Goal: Download file/media

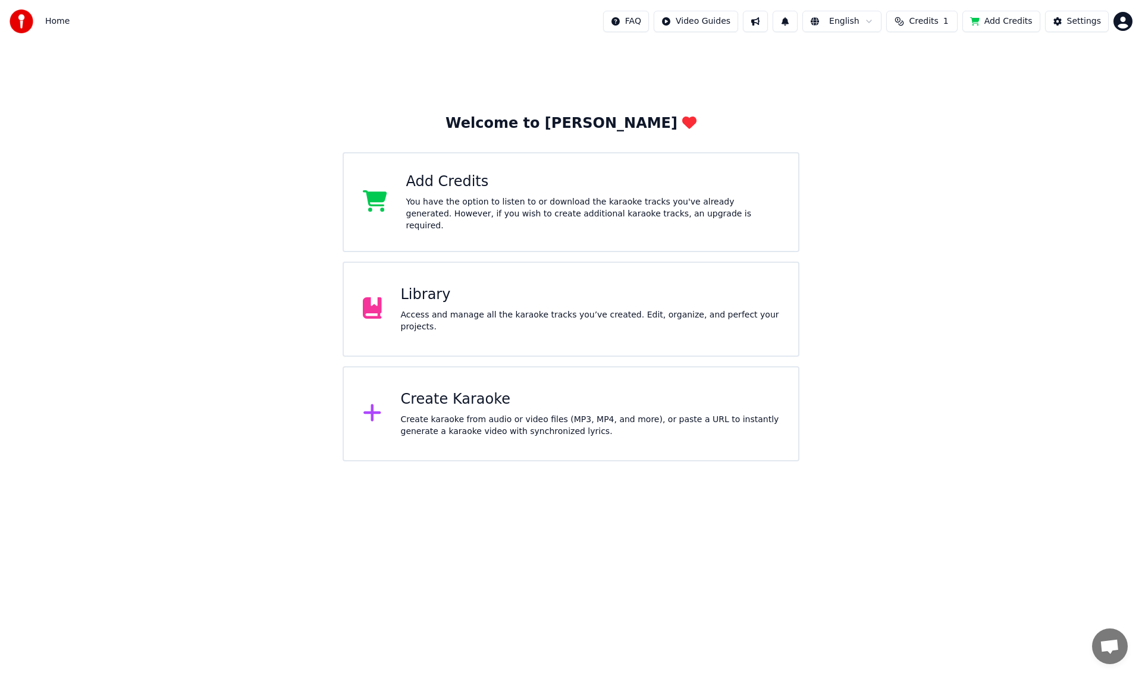
click at [591, 187] on div "Add Credits" at bounding box center [592, 181] width 373 height 19
click at [580, 303] on div "Library" at bounding box center [590, 294] width 379 height 19
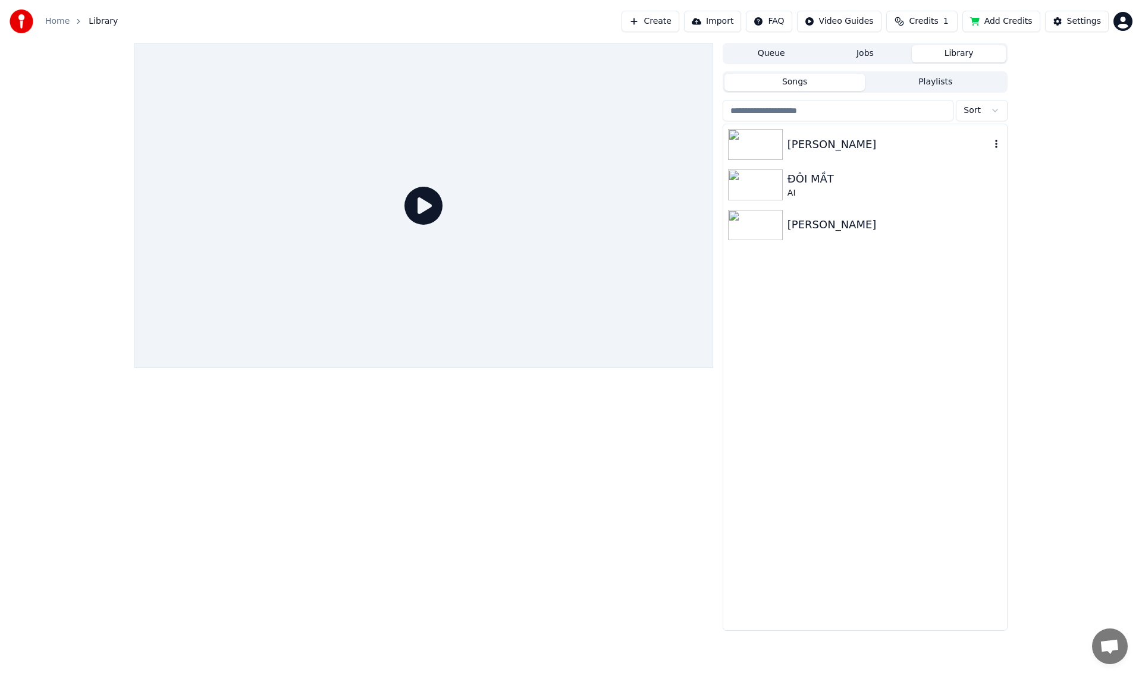
click at [753, 142] on img at bounding box center [755, 144] width 55 height 31
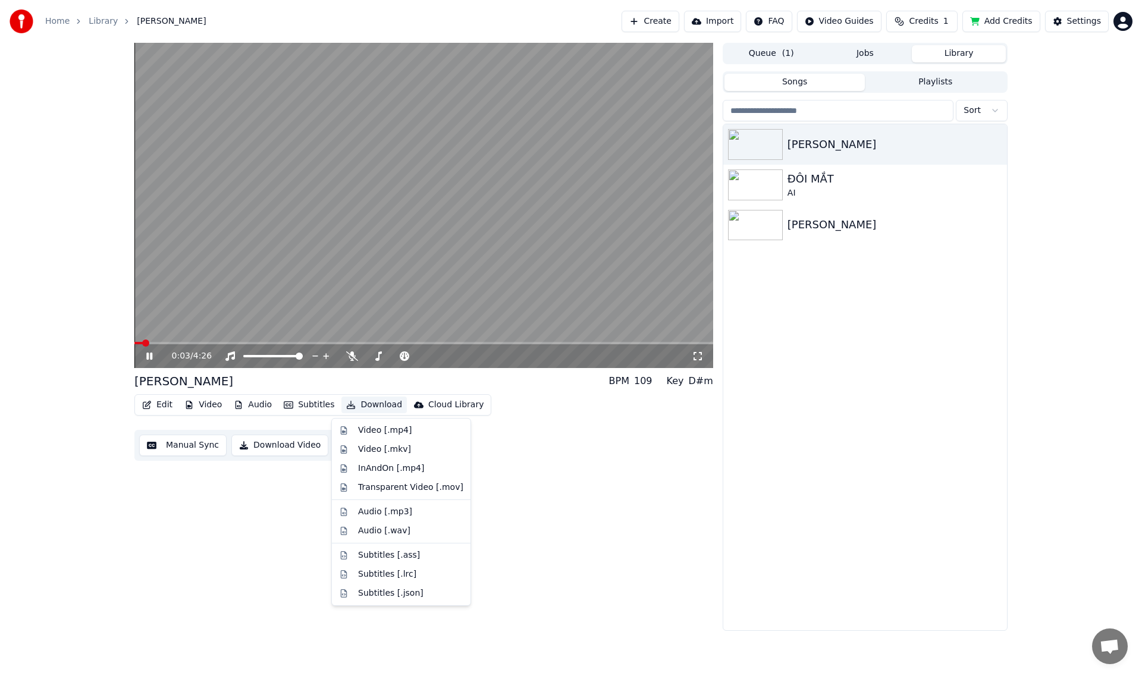
click at [369, 404] on button "Download" at bounding box center [373, 405] width 65 height 17
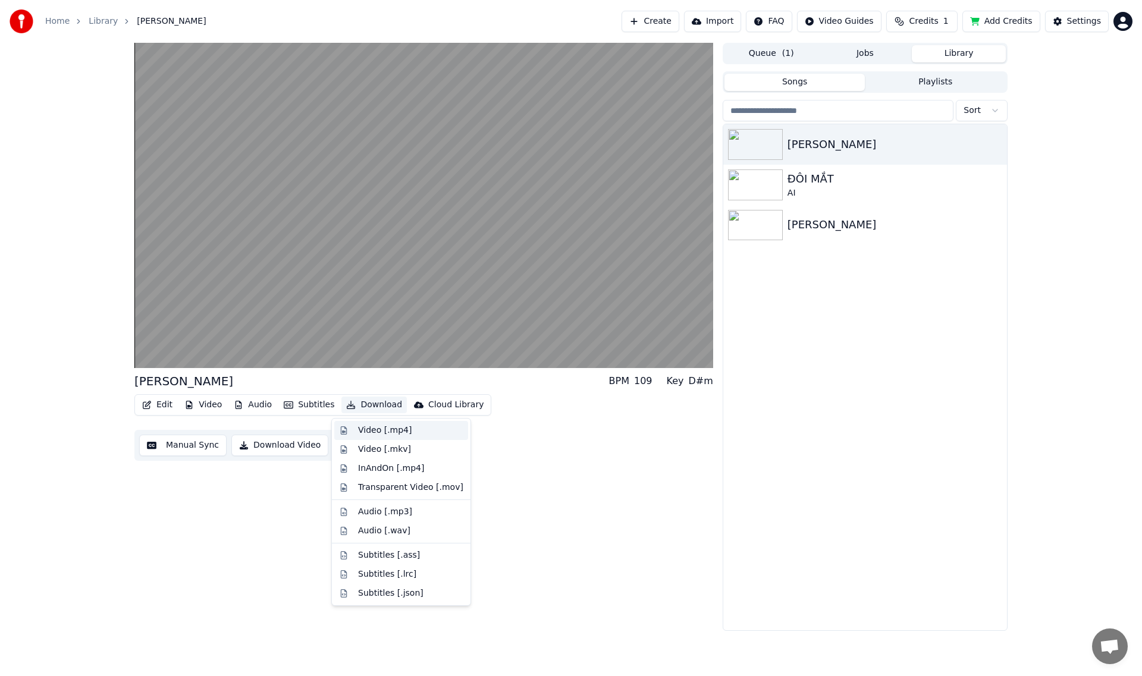
click at [420, 429] on div "Video [.mp4]" at bounding box center [410, 431] width 105 height 12
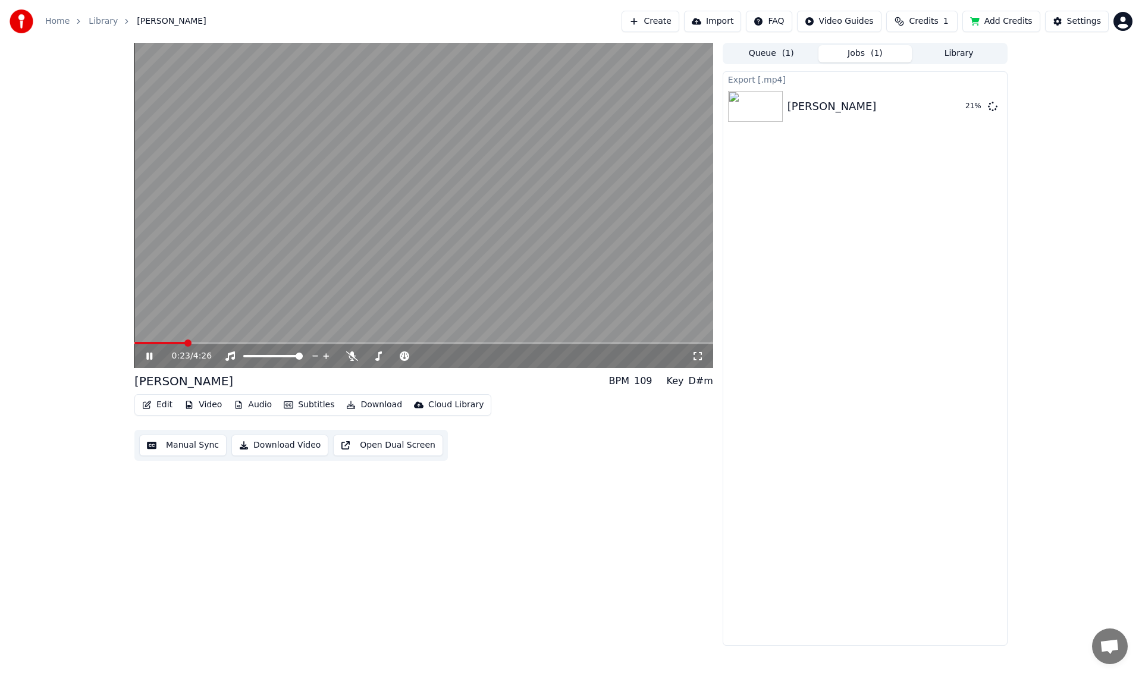
click at [159, 404] on button "Edit" at bounding box center [157, 405] width 40 height 17
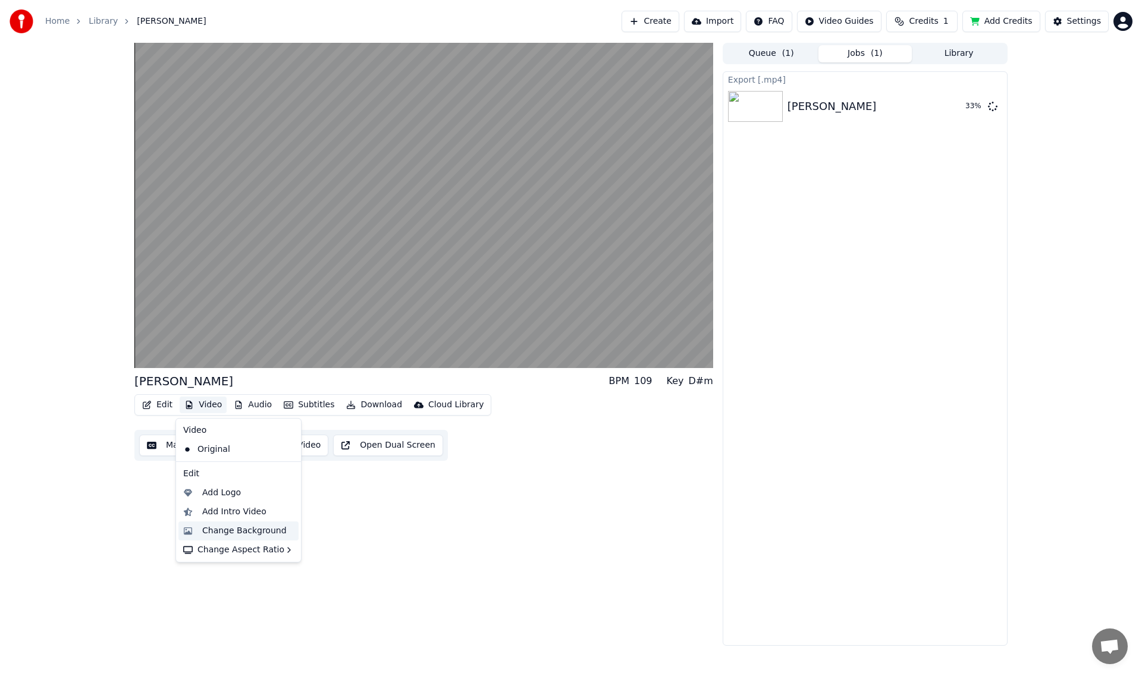
click at [211, 528] on div "Change Background" at bounding box center [244, 531] width 84 height 12
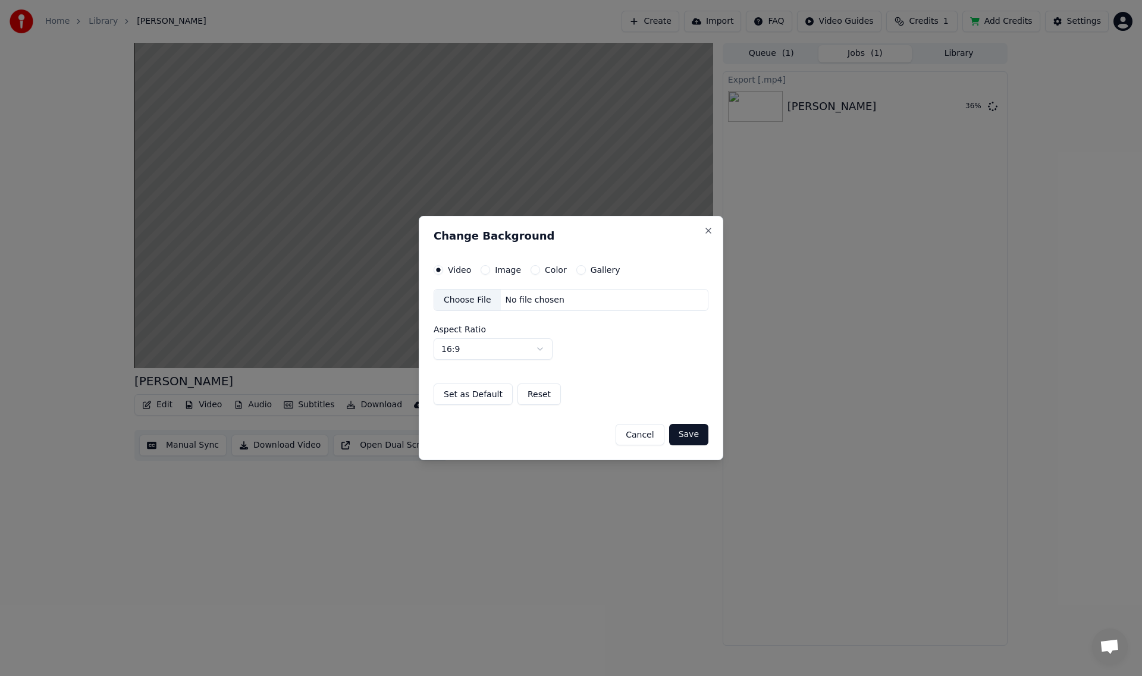
click at [488, 271] on button "Image" at bounding box center [486, 270] width 10 height 10
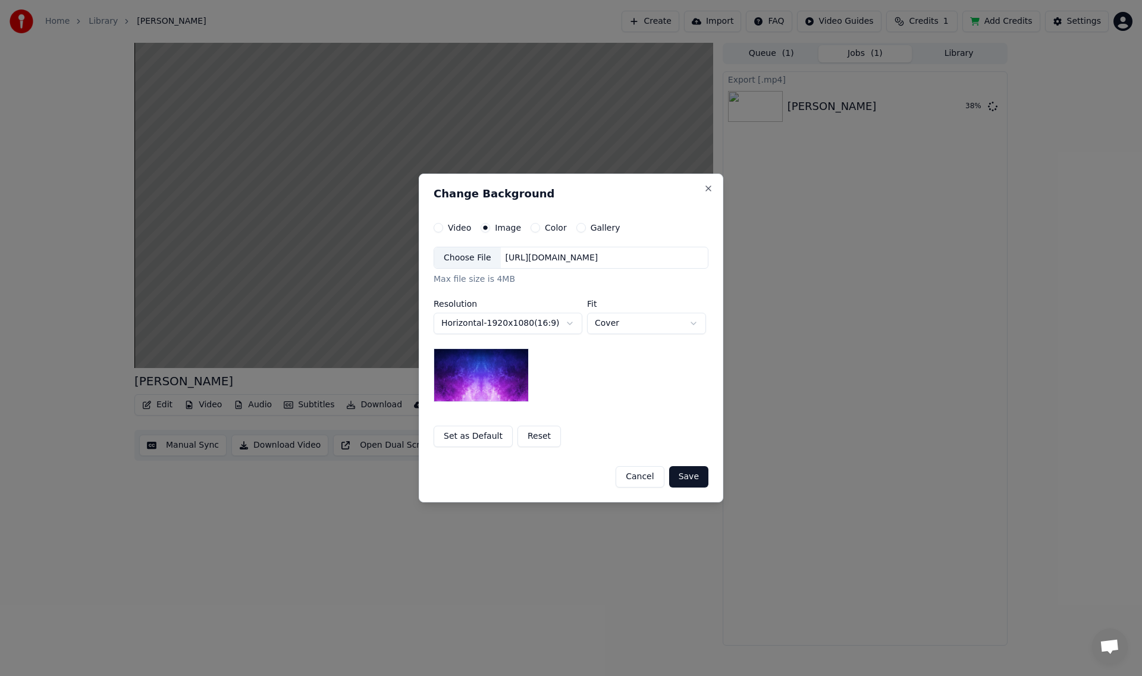
click at [690, 477] on button "Save" at bounding box center [688, 476] width 39 height 21
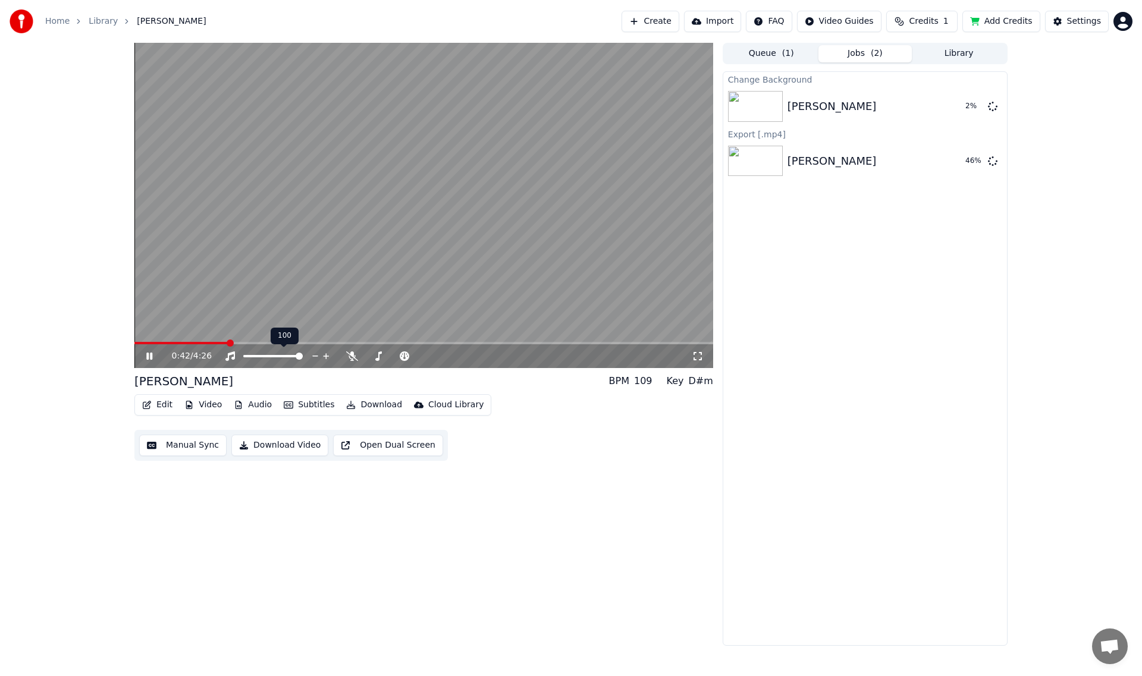
click at [260, 246] on video at bounding box center [423, 205] width 579 height 325
click at [158, 404] on button "Edit" at bounding box center [157, 405] width 40 height 17
click at [583, 440] on div "Edit Video Audio Subtitles Download Cloud Library Manual Sync Download Video Op…" at bounding box center [423, 427] width 579 height 67
click at [991, 160] on icon at bounding box center [993, 161] width 10 height 10
click at [160, 404] on button "Edit" at bounding box center [157, 405] width 40 height 17
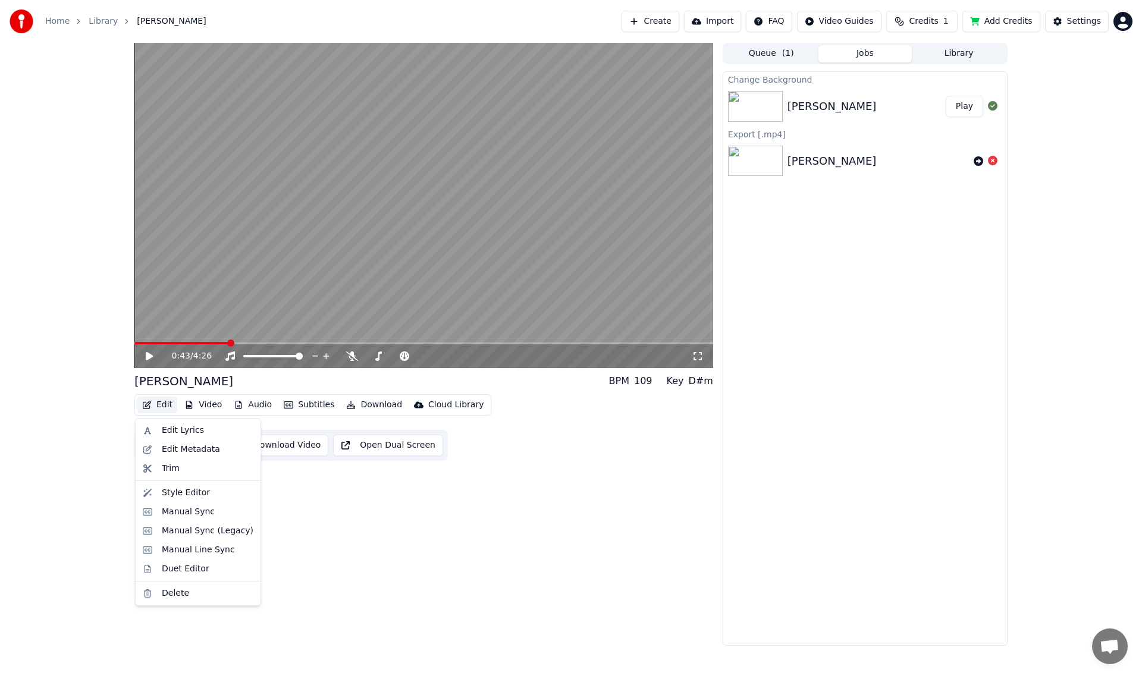
click at [345, 522] on div "0:43 / 4:26 Kho Báu BPM 109 Key D#m Edit Video Audio Subtitles Download Cloud L…" at bounding box center [423, 344] width 579 height 603
click at [961, 105] on button "Play" at bounding box center [964, 106] width 37 height 21
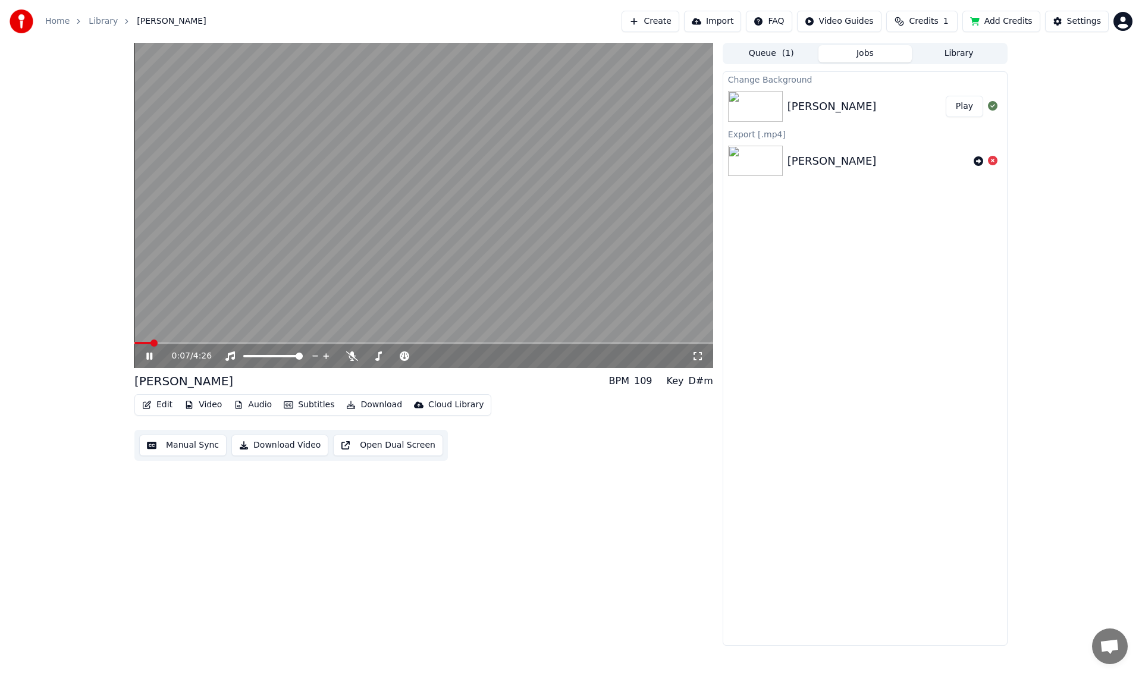
click at [371, 403] on button "Download" at bounding box center [373, 405] width 65 height 17
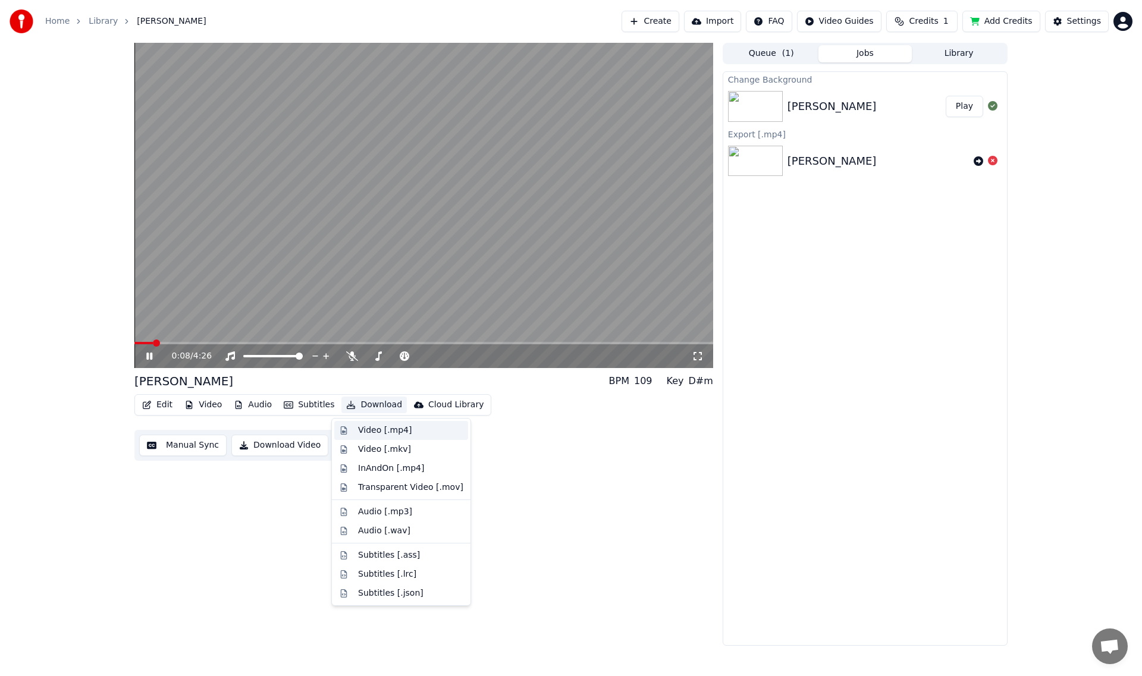
click at [390, 426] on div "Video [.mp4]" at bounding box center [385, 431] width 54 height 12
